Goal: Task Accomplishment & Management: Use online tool/utility

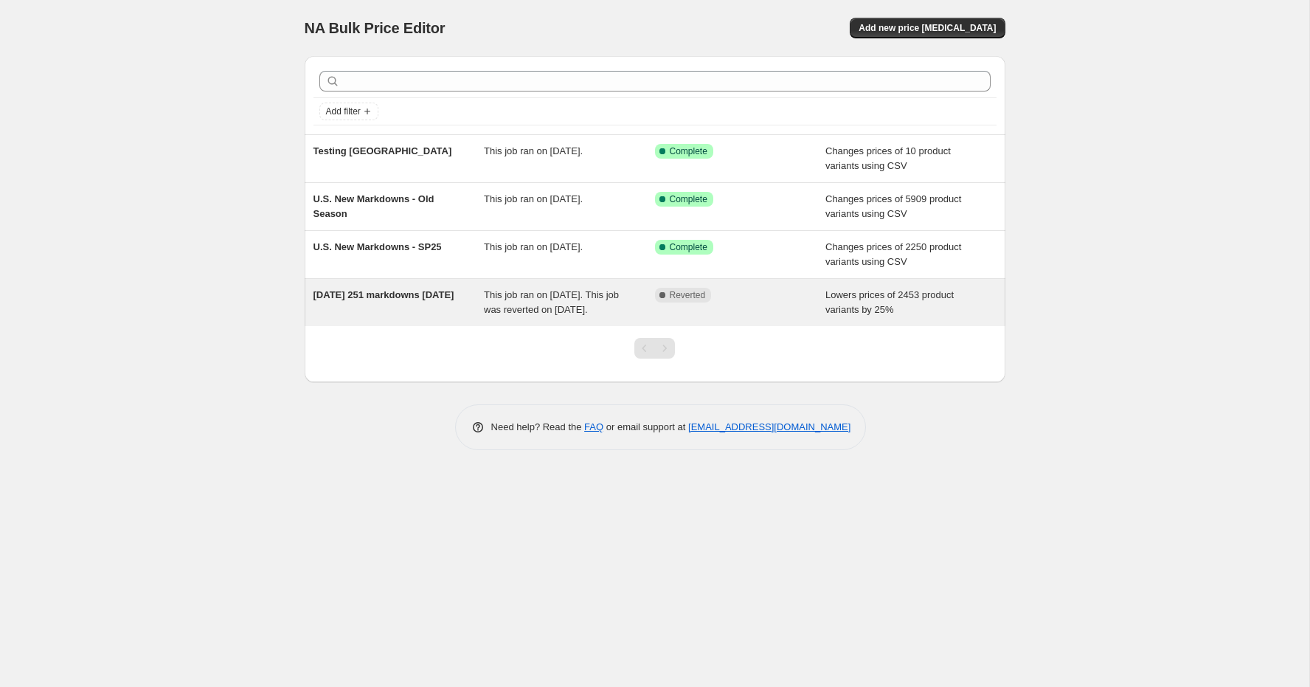
click at [370, 289] on span "[DATE] 251 markdowns [DATE]" at bounding box center [383, 294] width 141 height 11
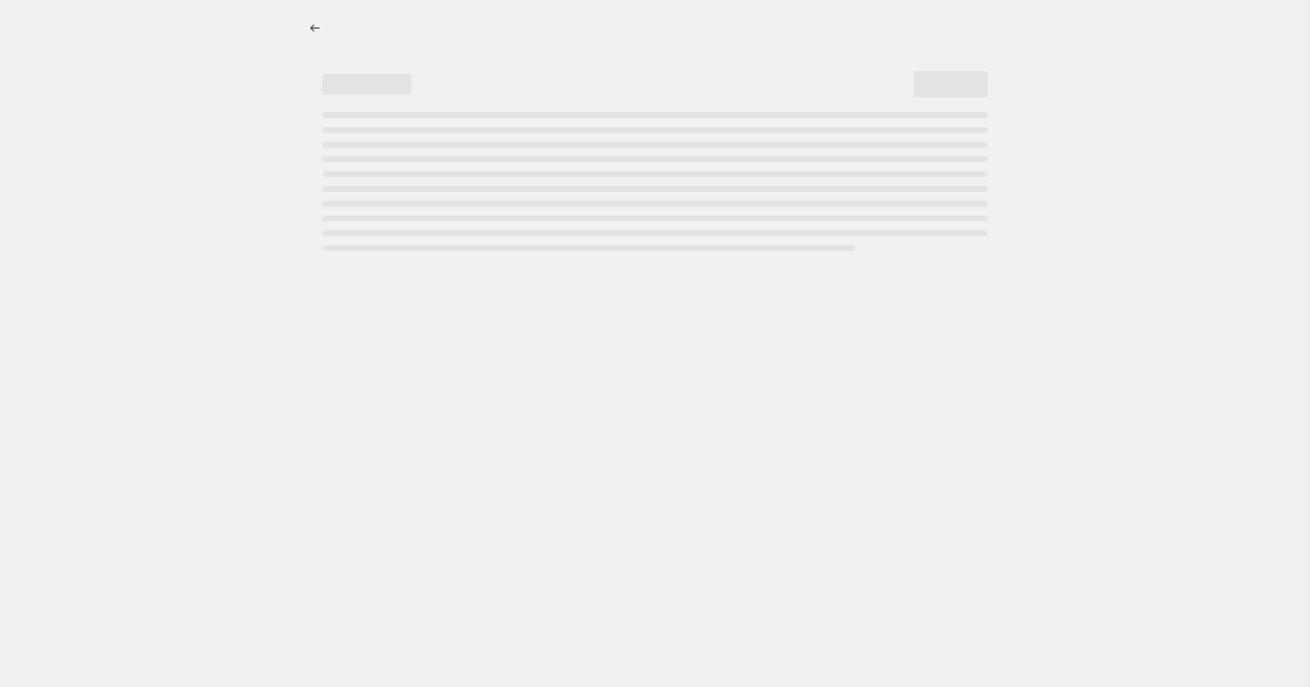
select select "percentage"
select select "tag"
